Goal: Information Seeking & Learning: Check status

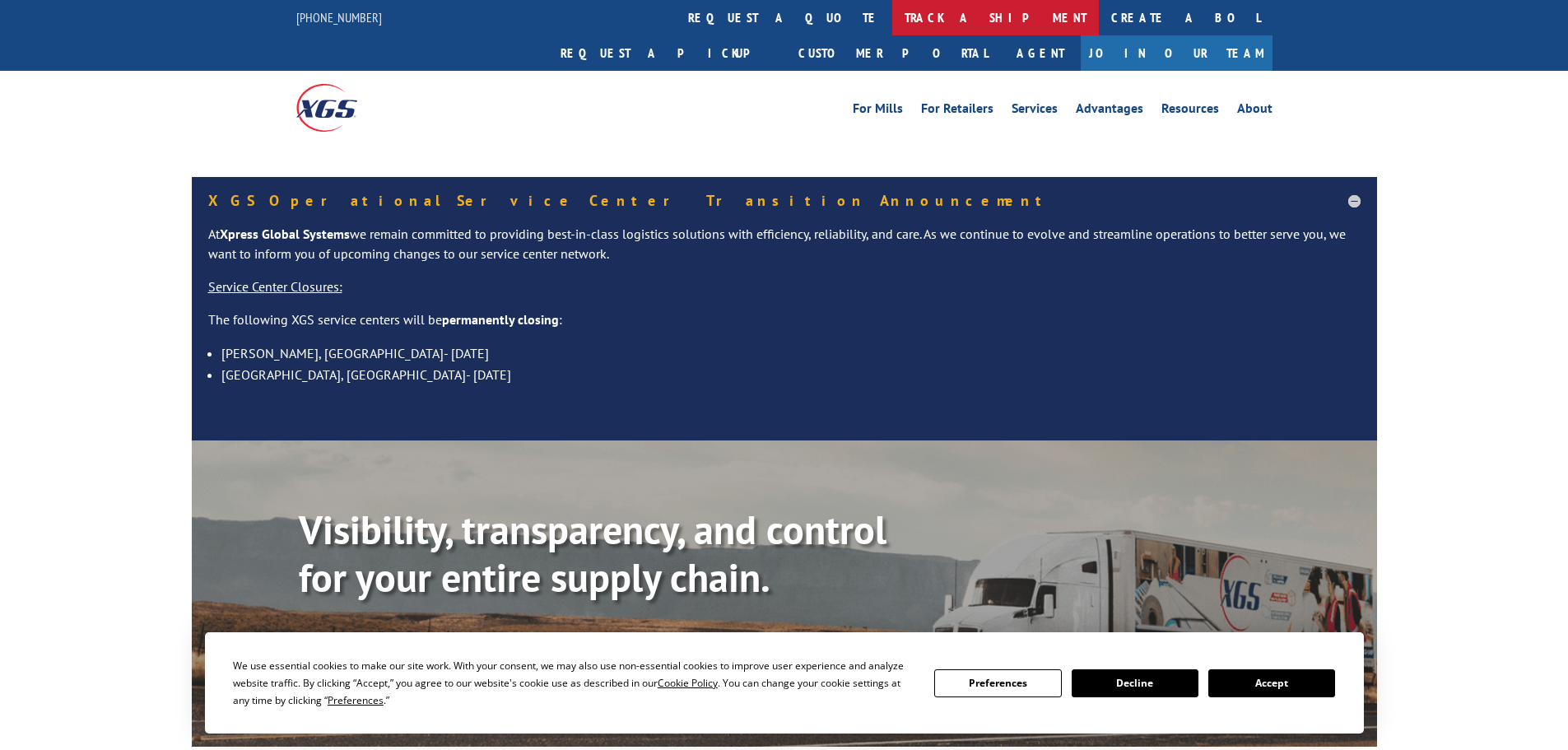
click at [892, 19] on link "track a shipment" at bounding box center [995, 17] width 206 height 36
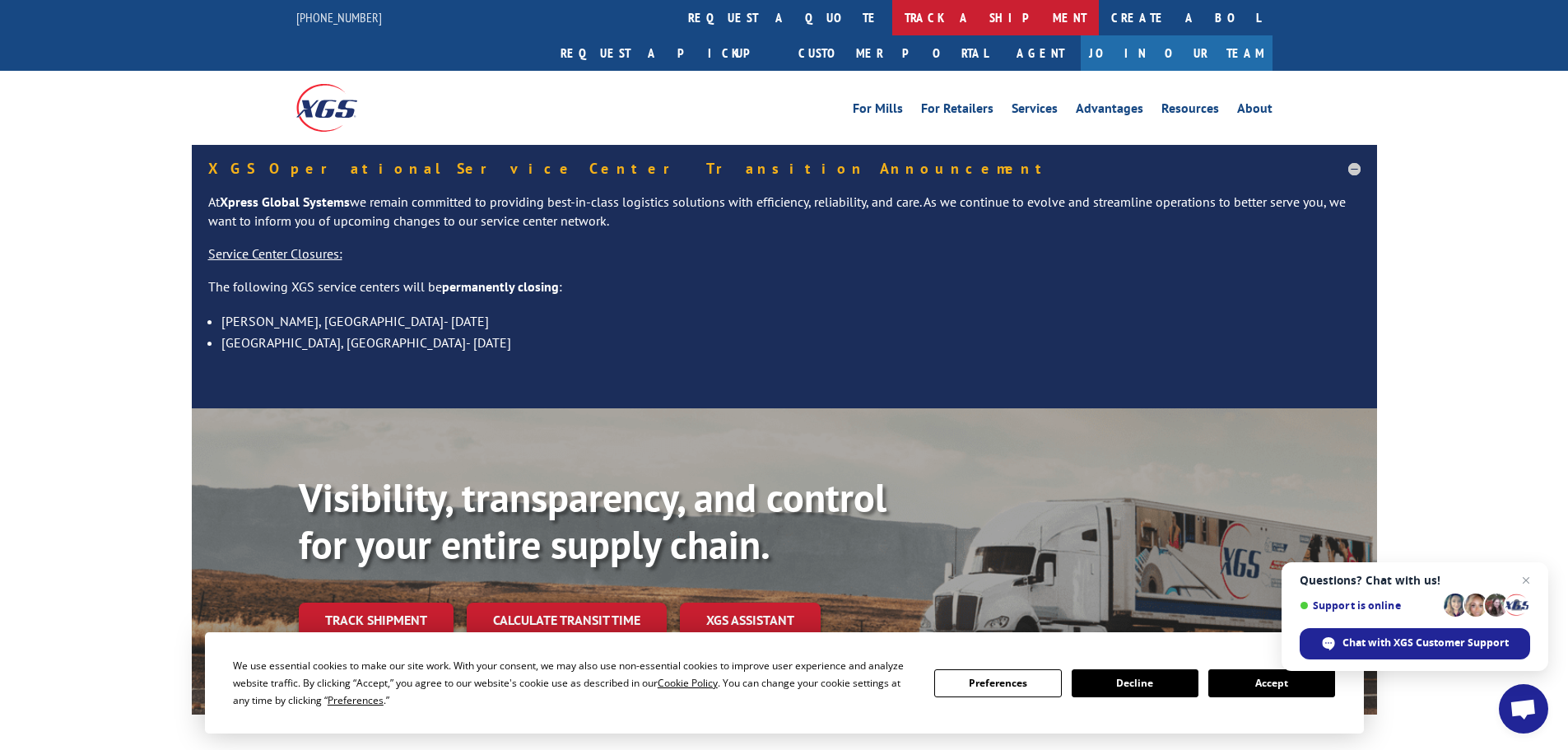
click at [892, 17] on link "track a shipment" at bounding box center [995, 17] width 206 height 36
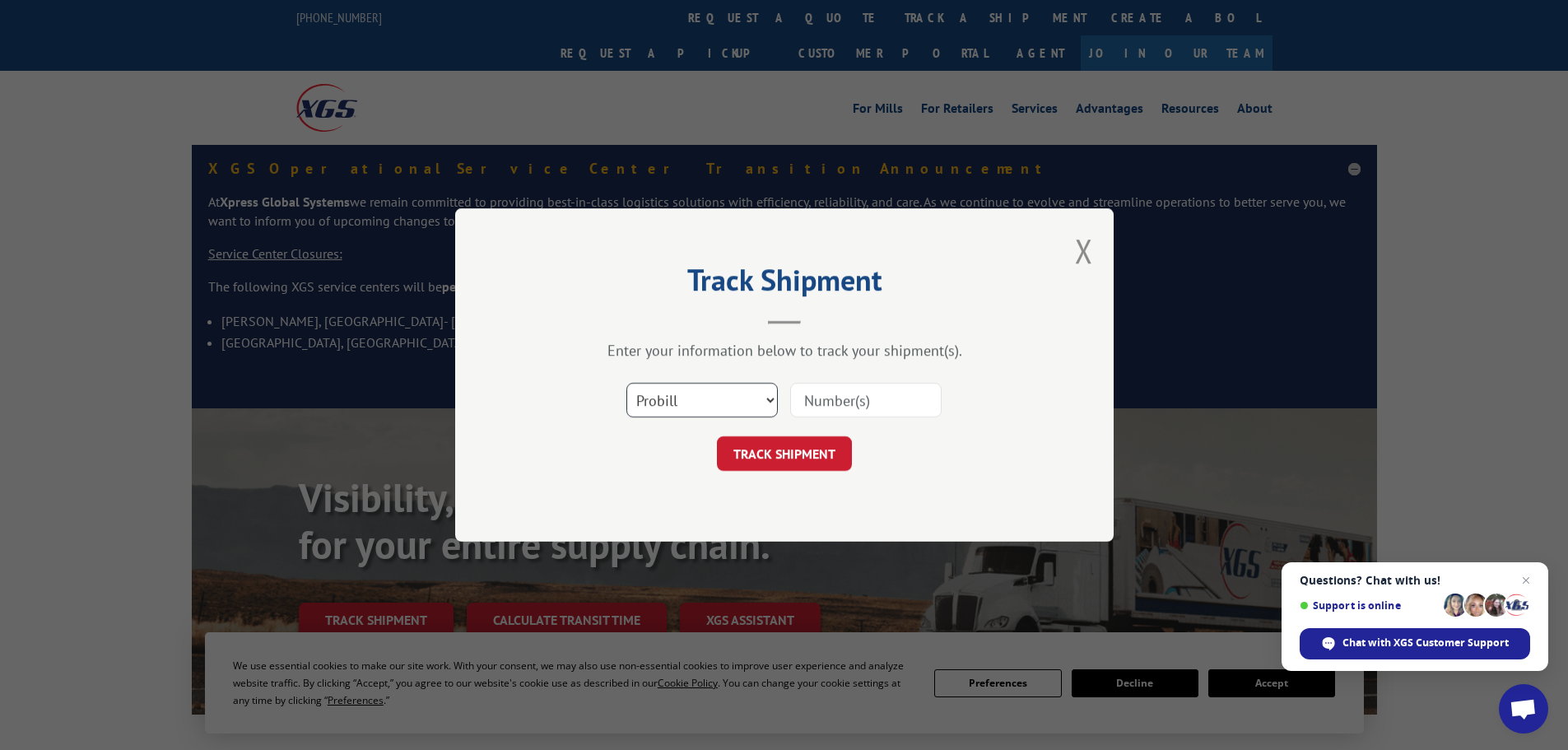
click at [678, 399] on select "Select category... Probill BOL PO" at bounding box center [702, 400] width 151 height 35
select select "po"
click at [626, 382] on select "Select category... Probill BOL PO" at bounding box center [702, 400] width 151 height 35
click at [837, 396] on input at bounding box center [865, 400] width 151 height 35
paste input "48508319"
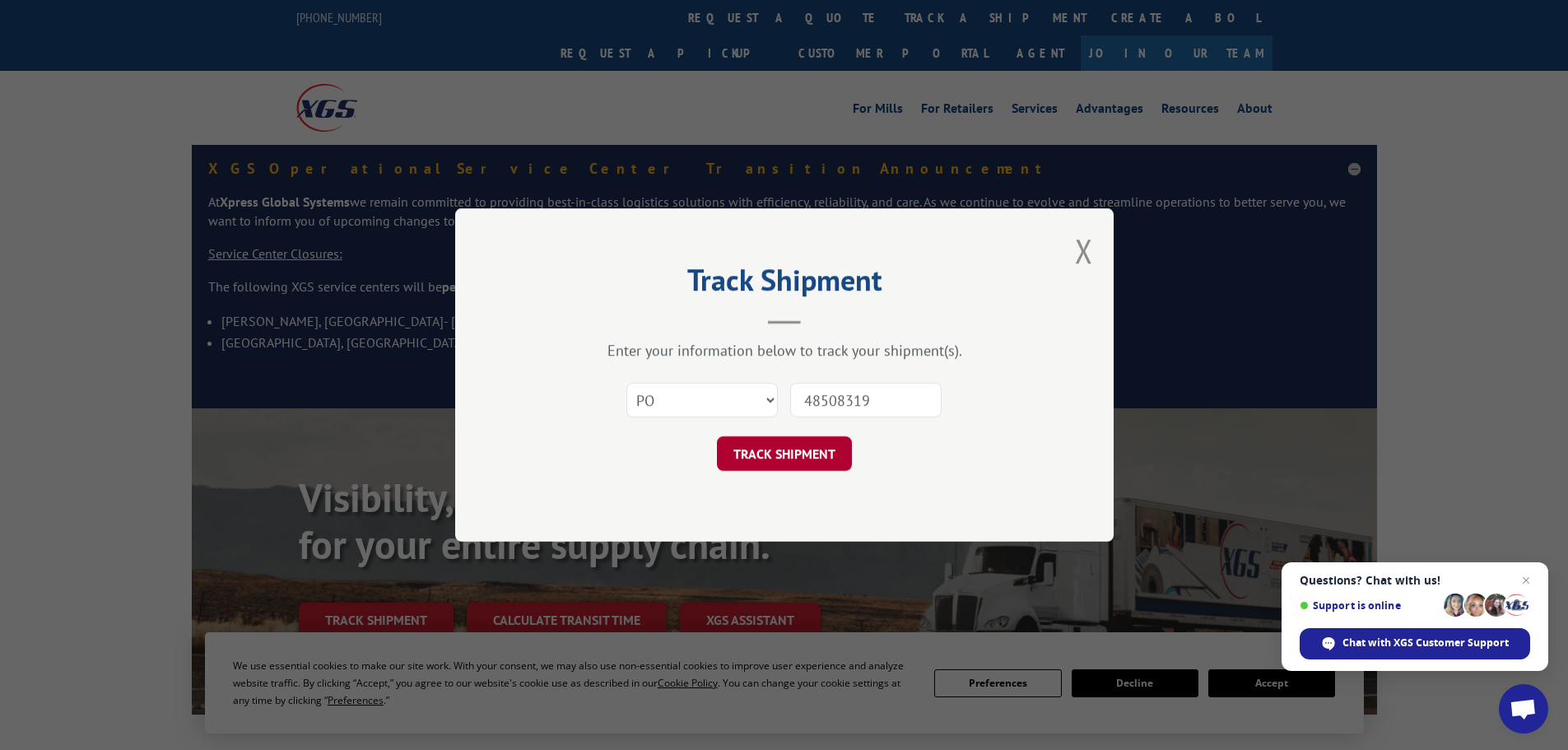
type input "48508319"
click at [785, 456] on button "TRACK SHIPMENT" at bounding box center [784, 454] width 135 height 35
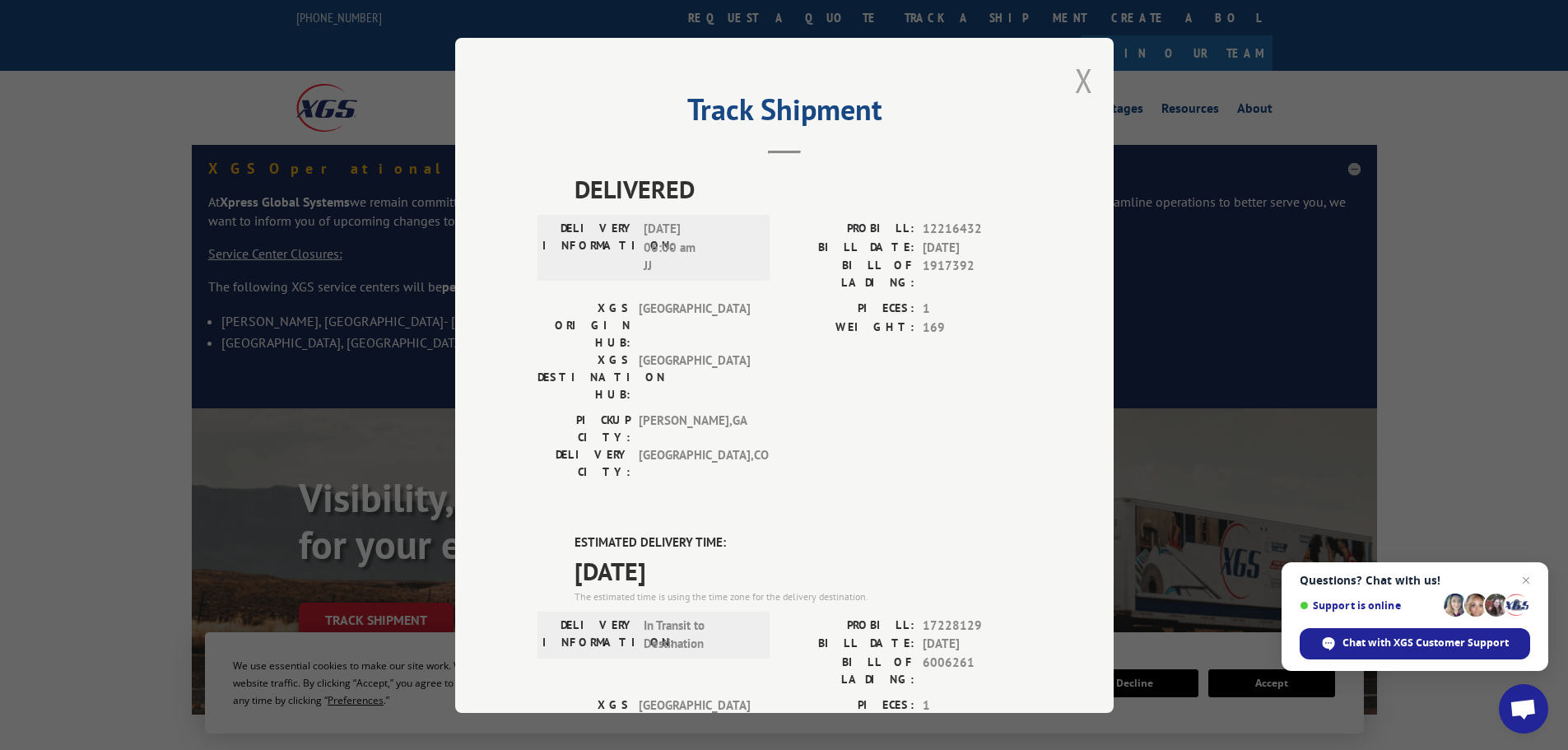
click at [1077, 74] on button "Close modal" at bounding box center [1084, 80] width 18 height 43
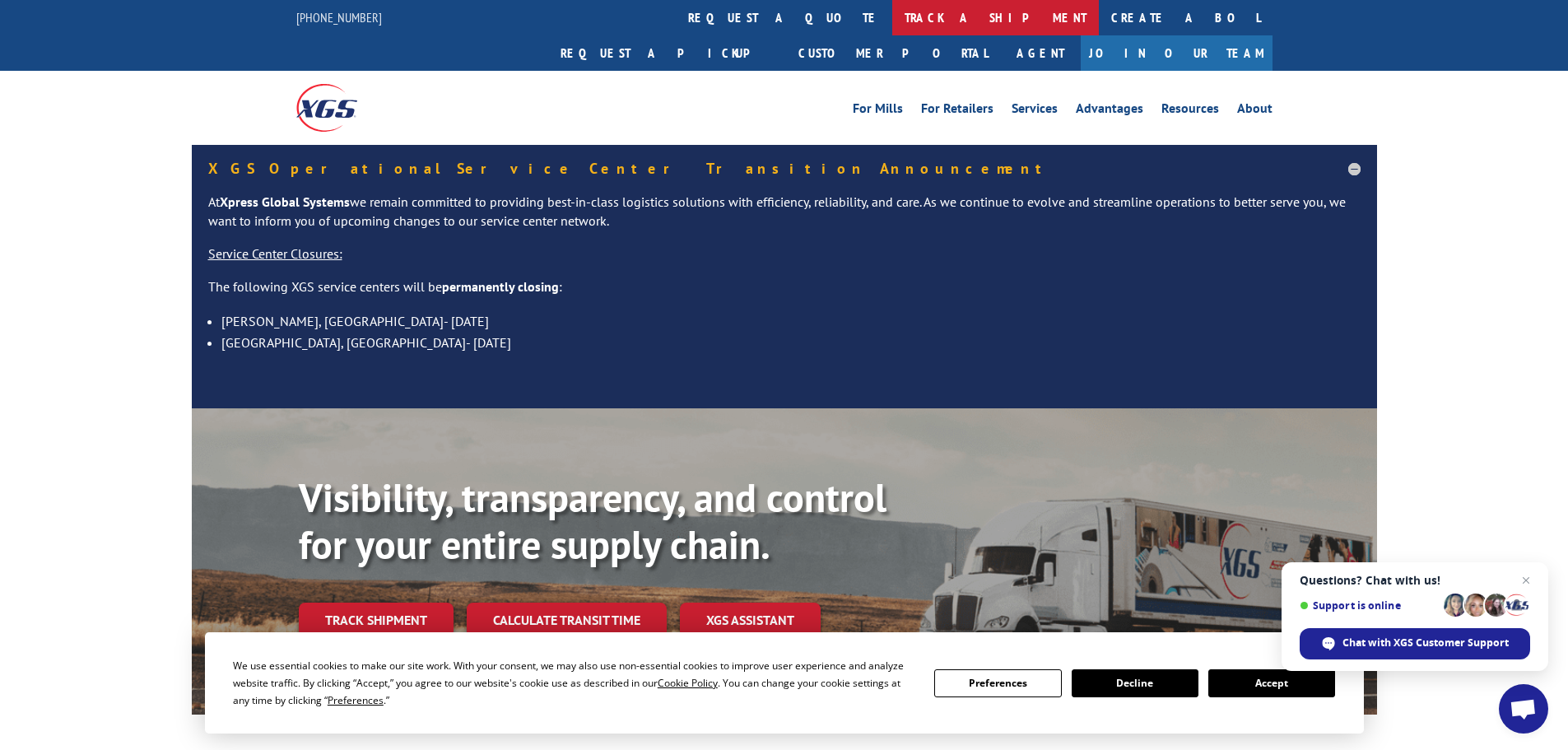
click at [892, 12] on link "track a shipment" at bounding box center [995, 17] width 206 height 36
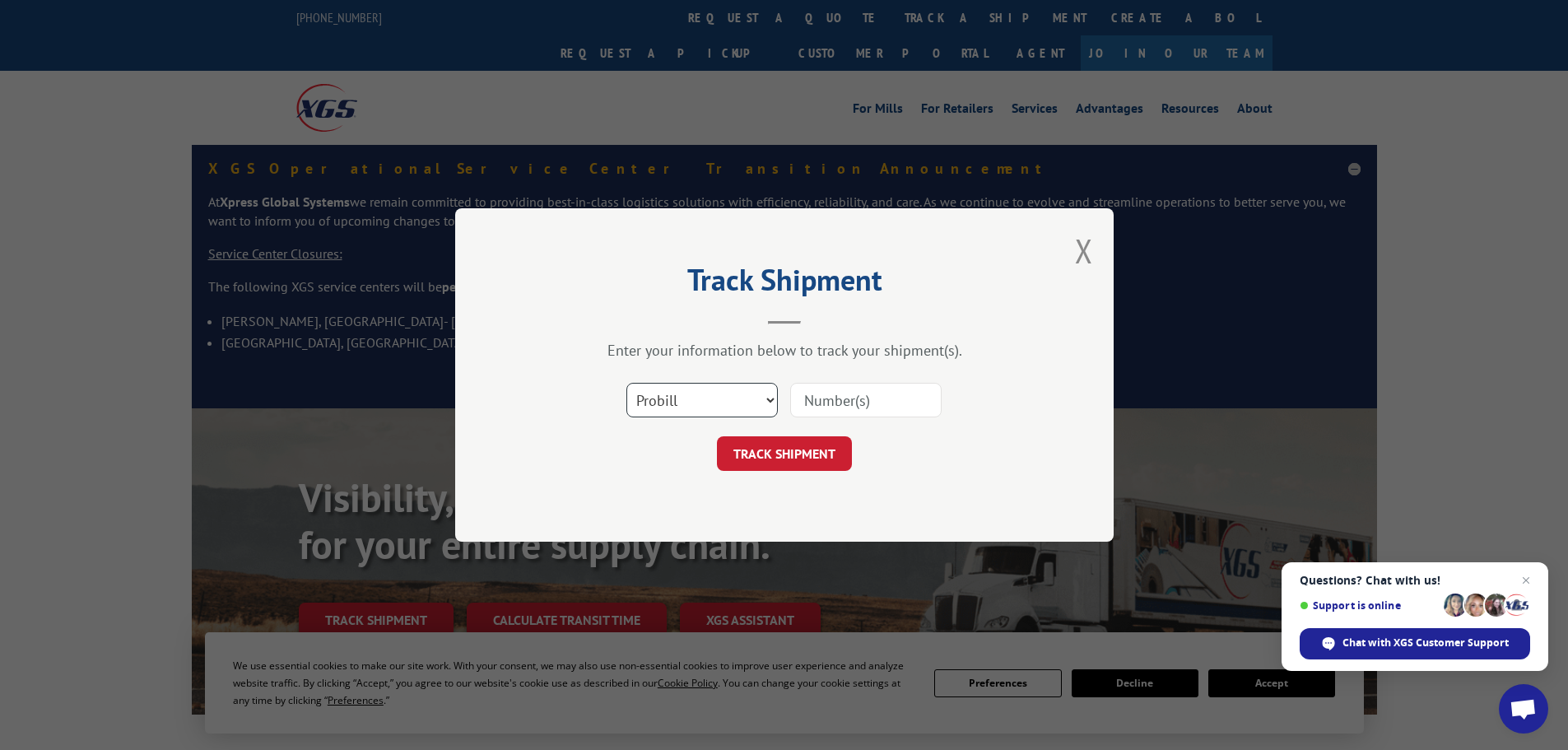
click at [668, 399] on select "Select category... Probill BOL PO" at bounding box center [702, 400] width 151 height 35
select select "po"
click at [626, 382] on select "Select category... Probill BOL PO" at bounding box center [702, 400] width 151 height 35
click at [816, 412] on input at bounding box center [865, 400] width 151 height 35
paste input "48508258"
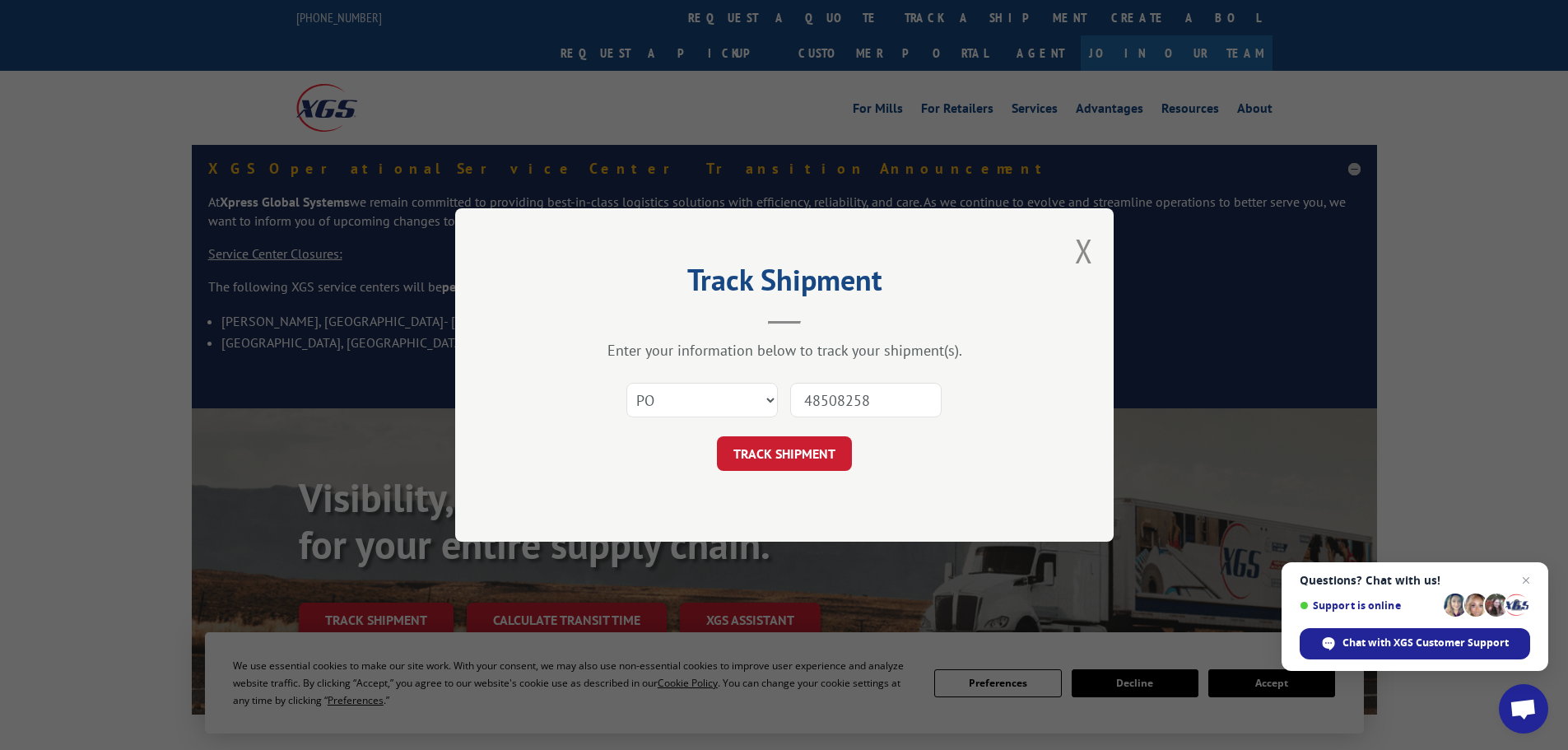
type input "48508258"
click at [768, 448] on button "TRACK SHIPMENT" at bounding box center [784, 454] width 135 height 35
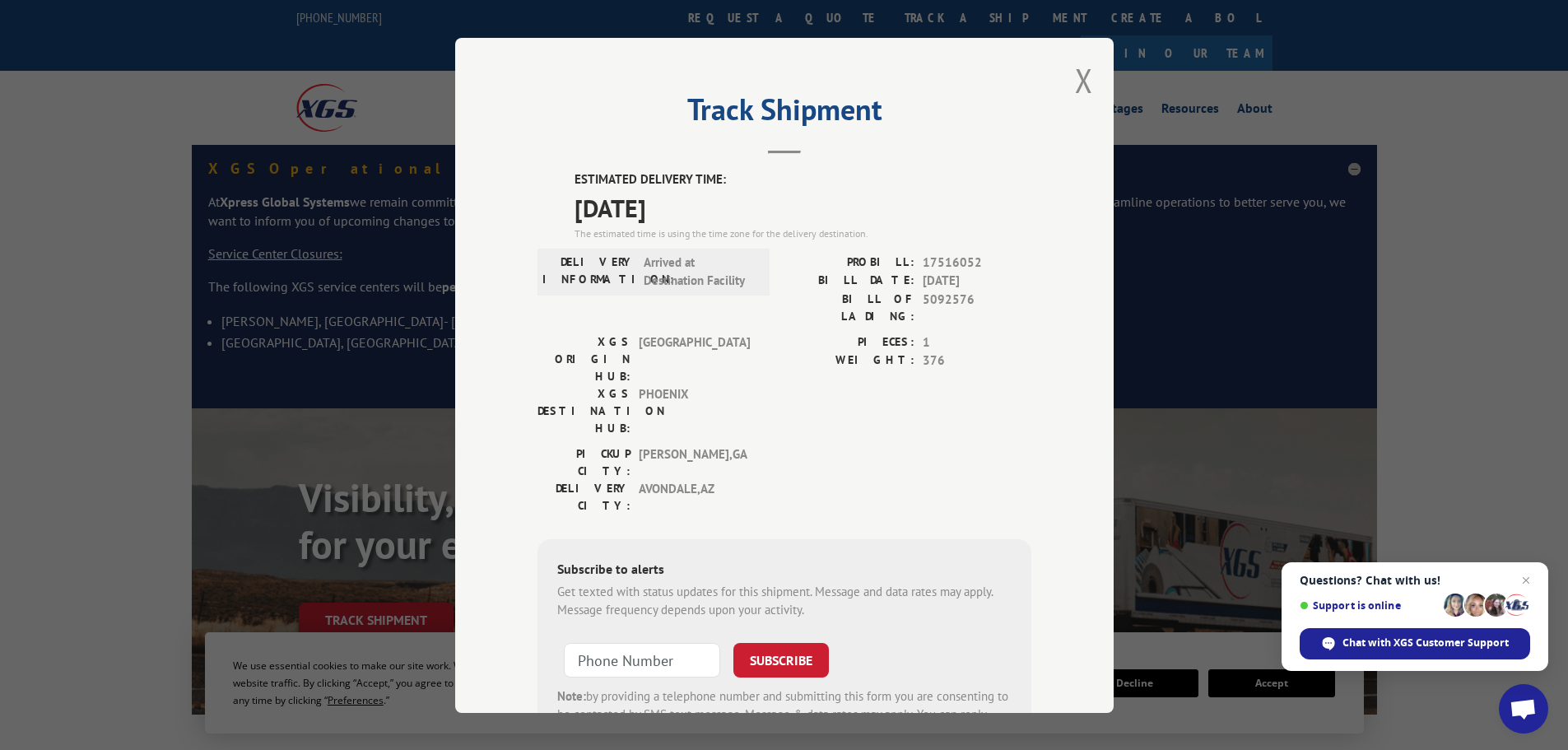
click at [1068, 81] on div "Track Shipment ESTIMATED DELIVERY TIME: [DATE] The estimated time is using the …" at bounding box center [784, 376] width 658 height 675
click at [1075, 87] on button "Close modal" at bounding box center [1084, 80] width 18 height 43
